Goal: Check status: Check status

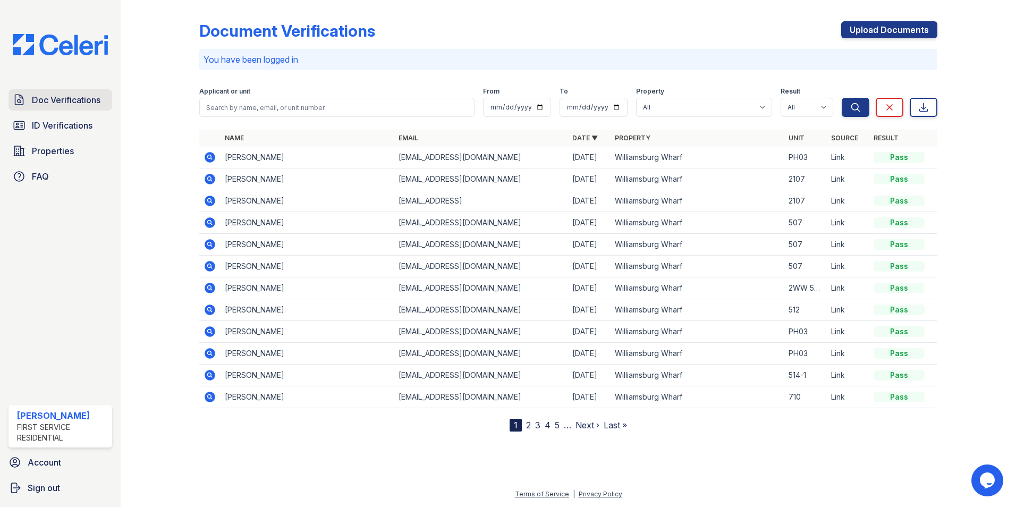
click at [57, 101] on span "Doc Verifications" at bounding box center [66, 99] width 69 height 13
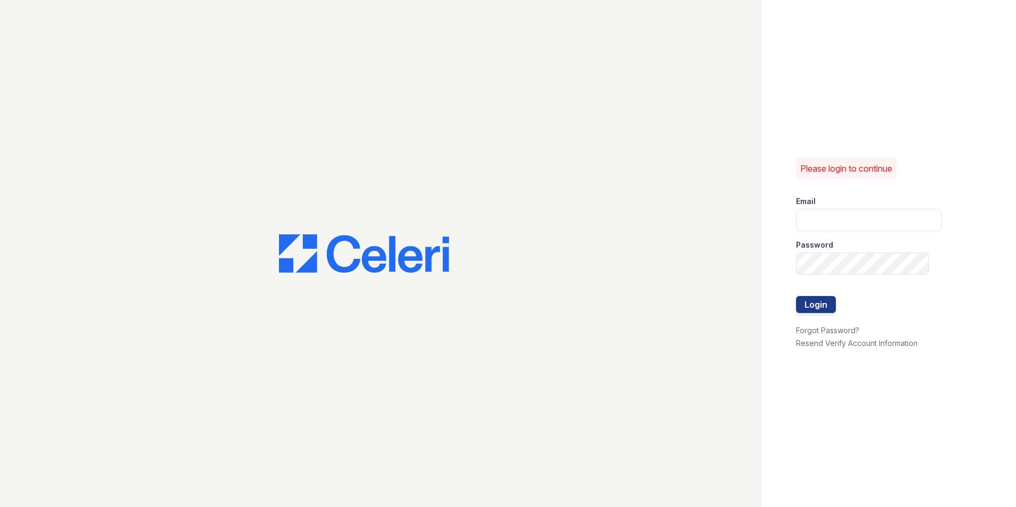
type input "Mindy.Singh@corcoran.com"
click at [823, 303] on button "Login" at bounding box center [816, 304] width 40 height 17
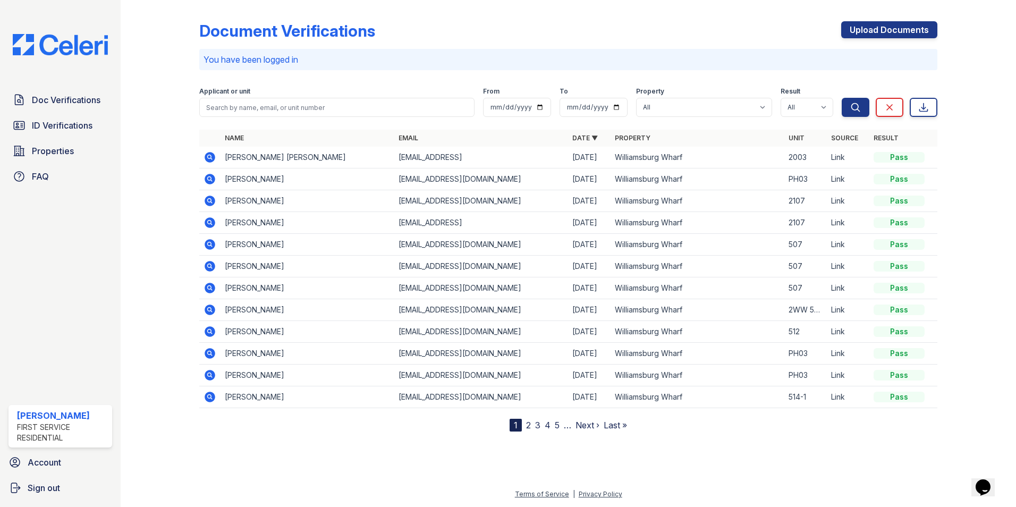
click at [212, 156] on icon at bounding box center [209, 157] width 11 height 11
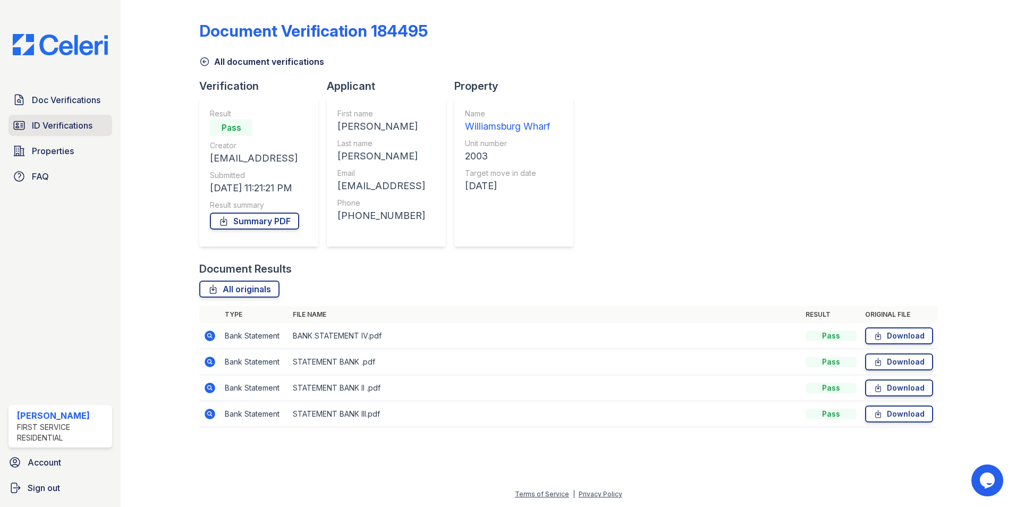
click at [61, 122] on span "ID Verifications" at bounding box center [62, 125] width 61 height 13
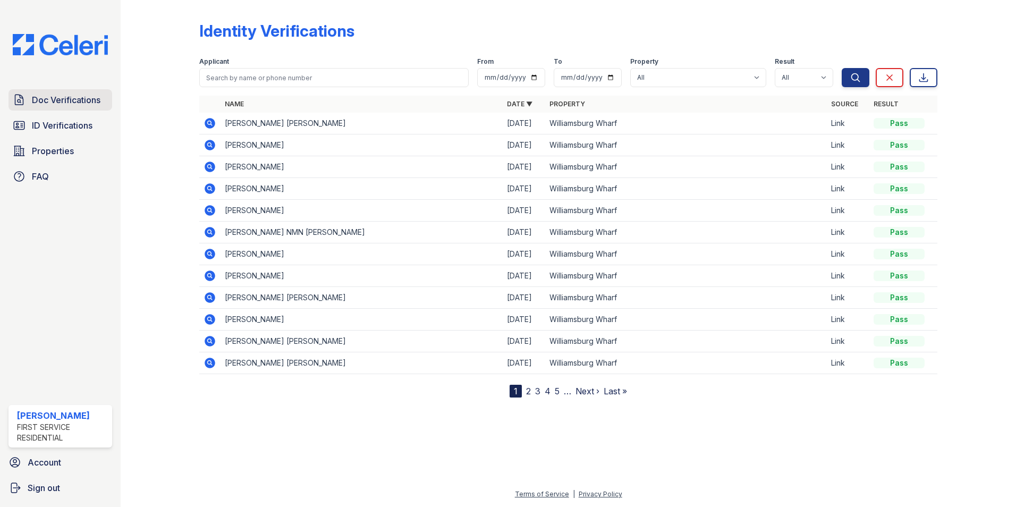
click at [84, 98] on span "Doc Verifications" at bounding box center [66, 99] width 69 height 13
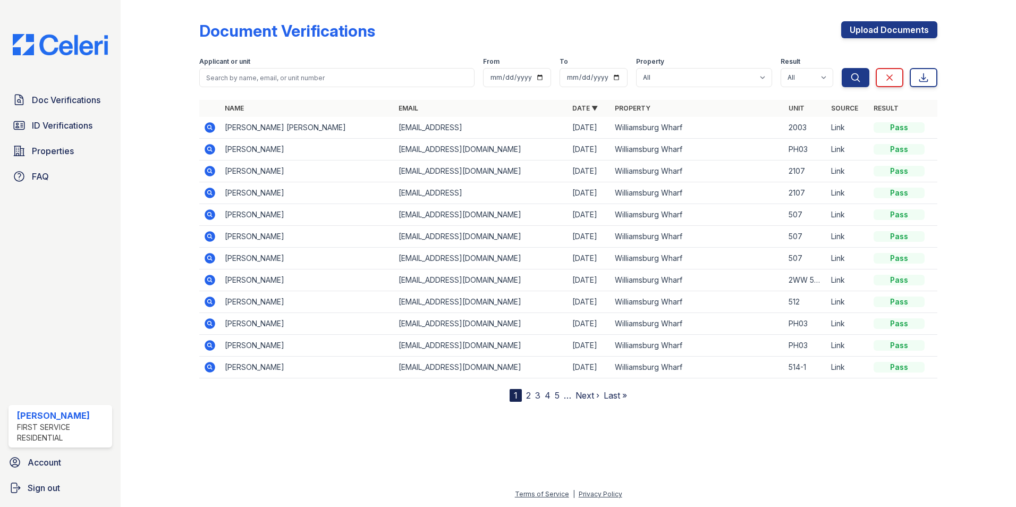
click at [210, 125] on icon at bounding box center [209, 127] width 13 height 13
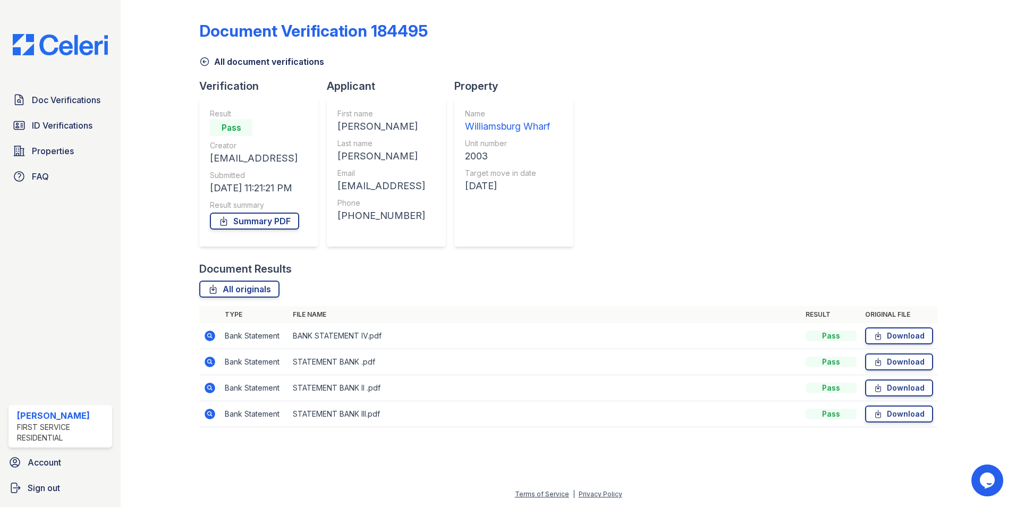
click at [211, 334] on icon at bounding box center [209, 335] width 13 height 13
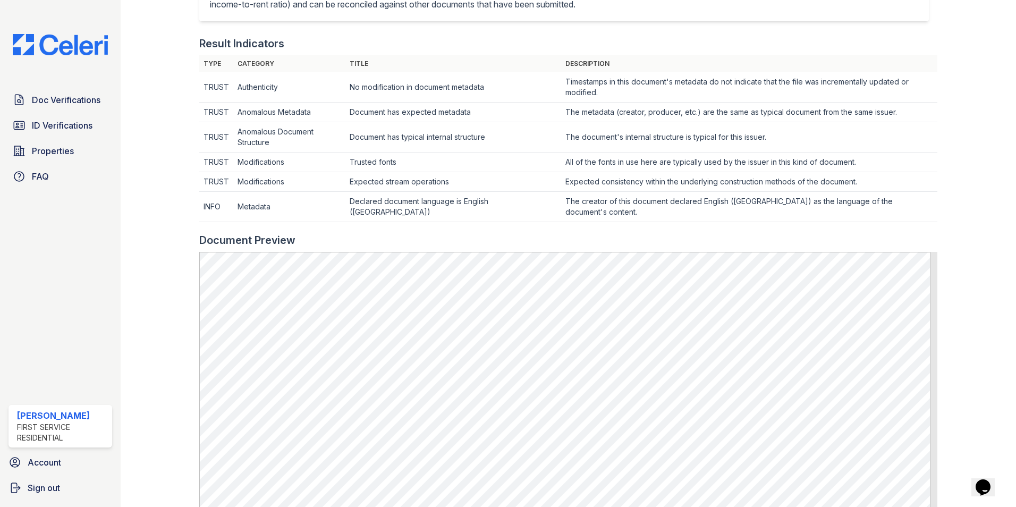
scroll to position [372, 0]
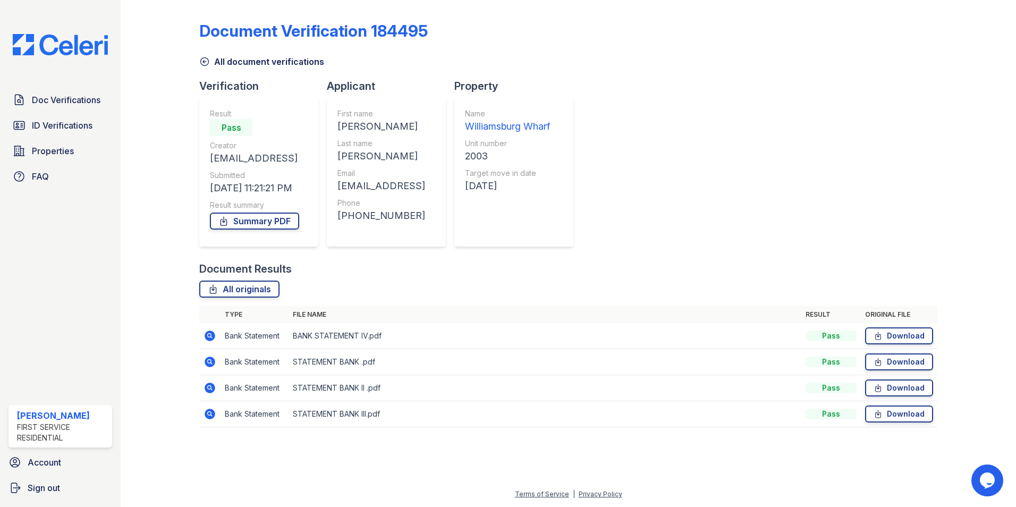
click at [210, 361] on icon at bounding box center [209, 361] width 3 height 3
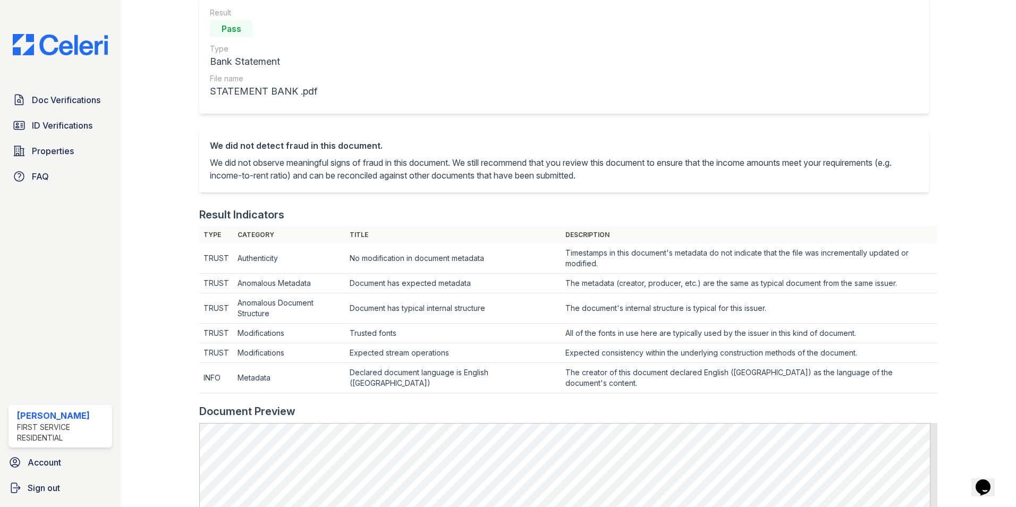
scroll to position [425, 0]
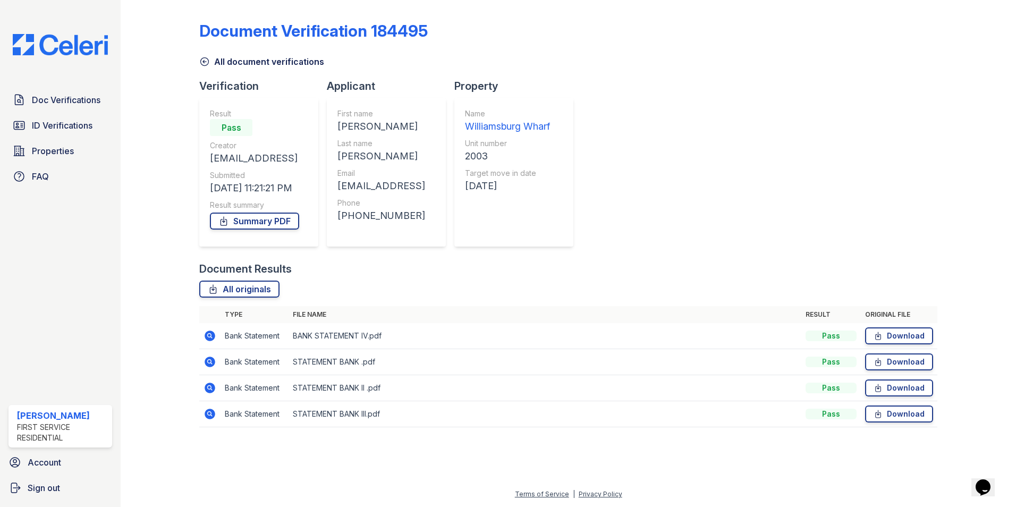
click at [209, 409] on icon at bounding box center [209, 413] width 11 height 11
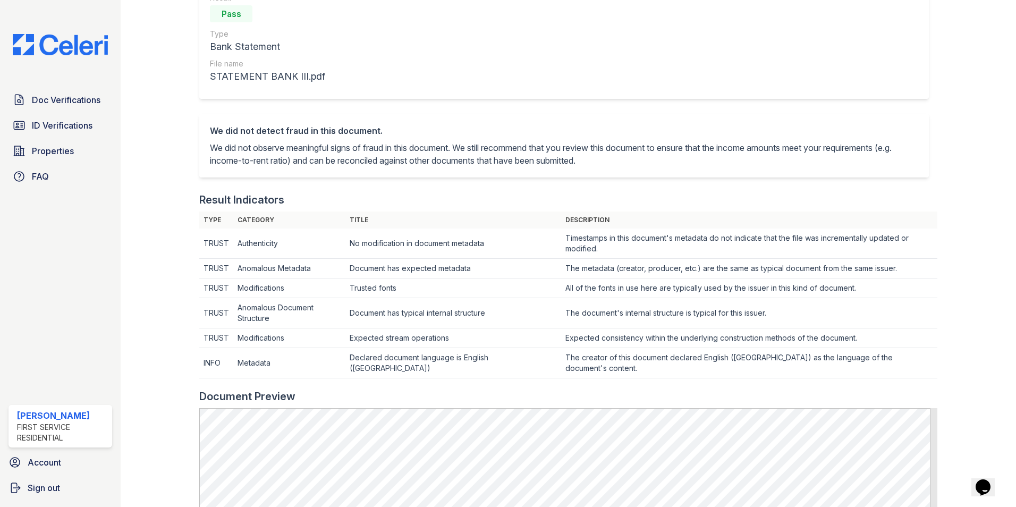
scroll to position [425, 0]
